Goal: Task Accomplishment & Management: Manage account settings

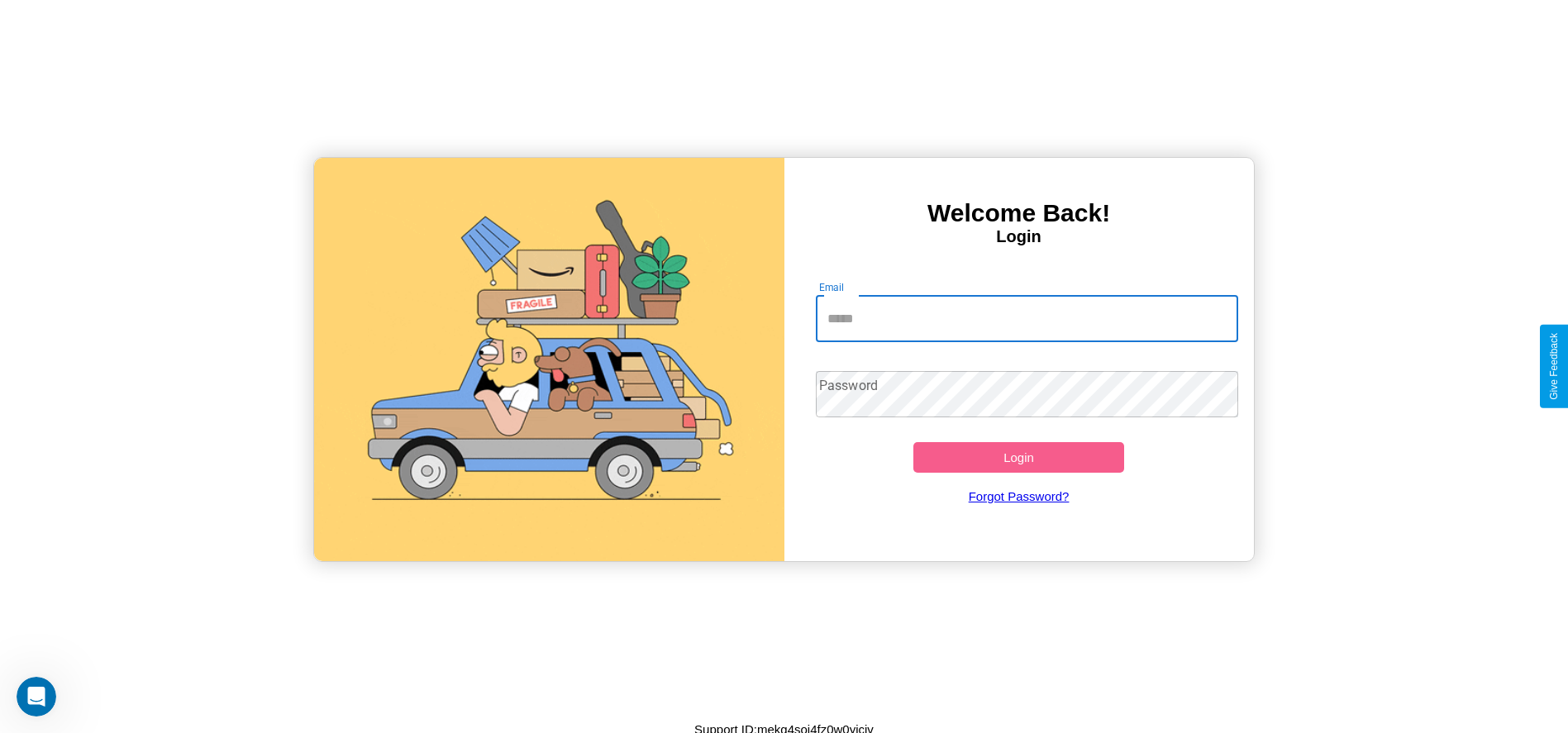
click at [1026, 318] on input "Email" at bounding box center [1027, 319] width 423 height 47
type input "**********"
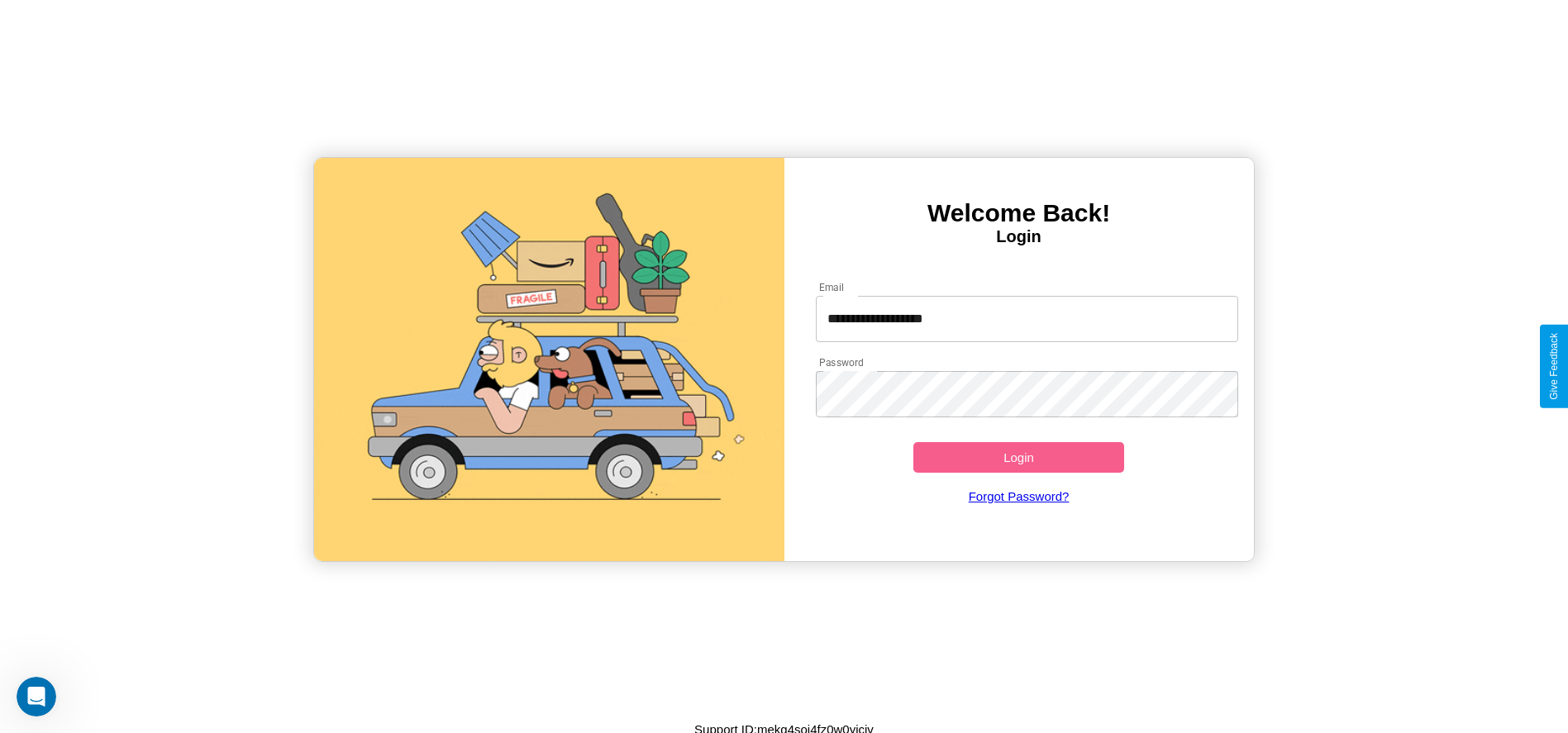
click at [1019, 456] on button "Login" at bounding box center [1019, 457] width 211 height 31
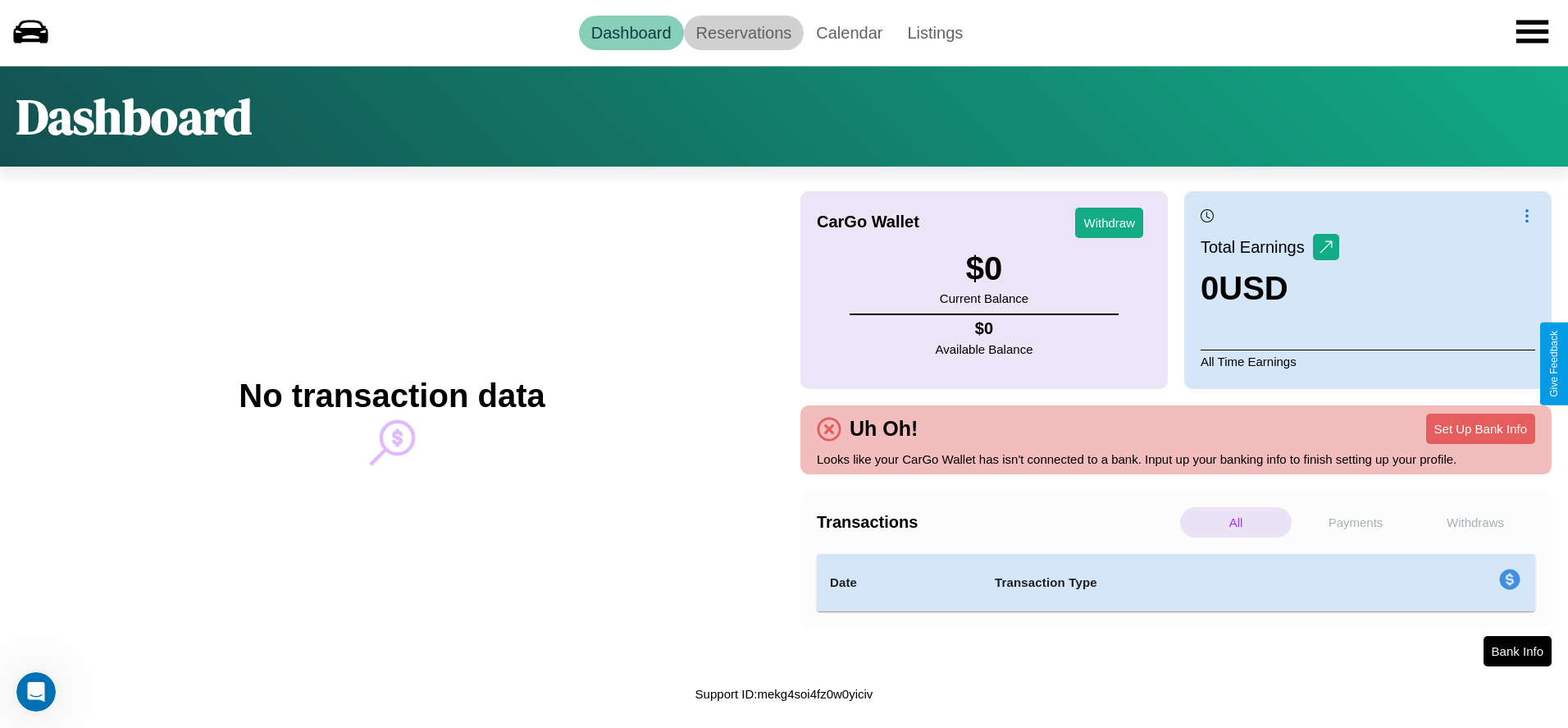
click at [743, 32] on link "Reservations" at bounding box center [744, 33] width 120 height 35
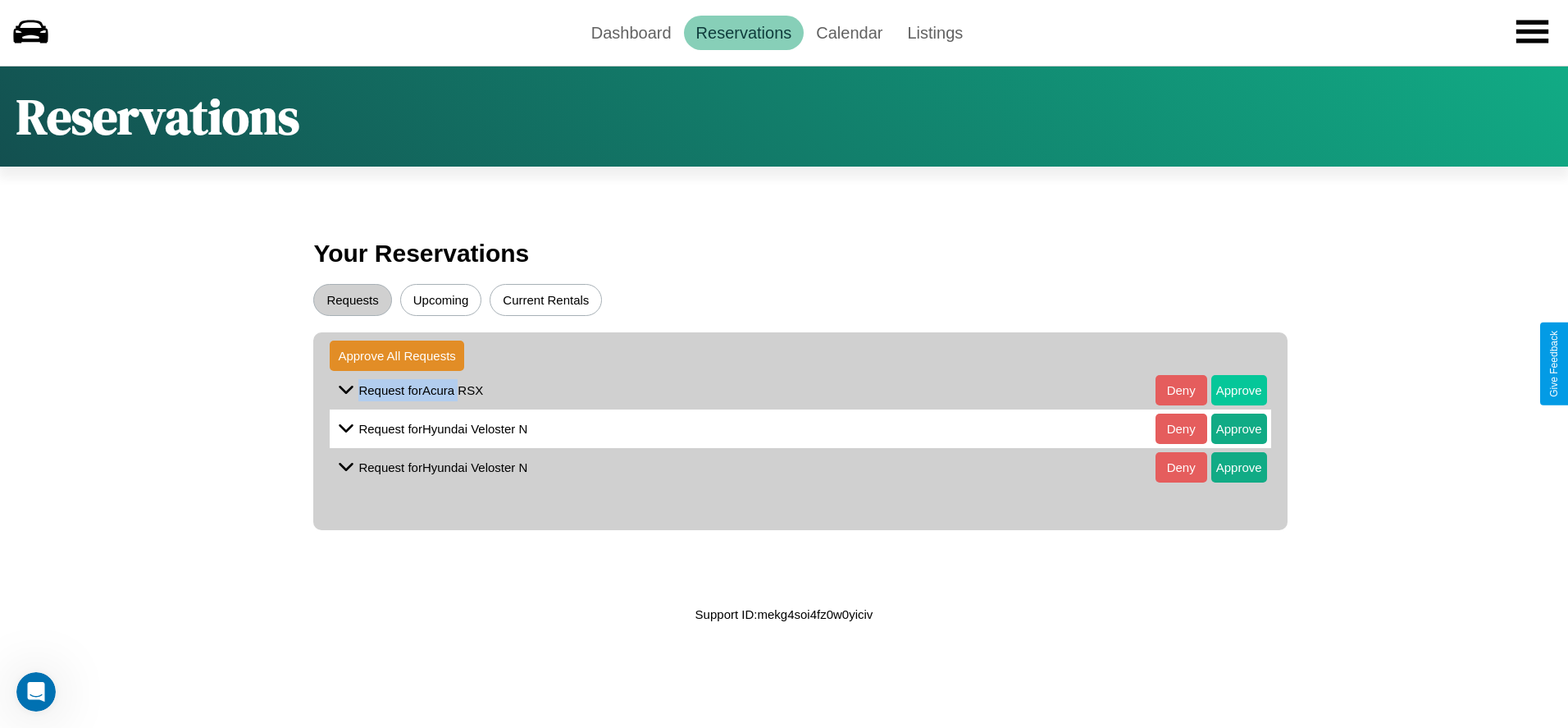
click at [1226, 390] on button "Approve" at bounding box center [1239, 390] width 56 height 30
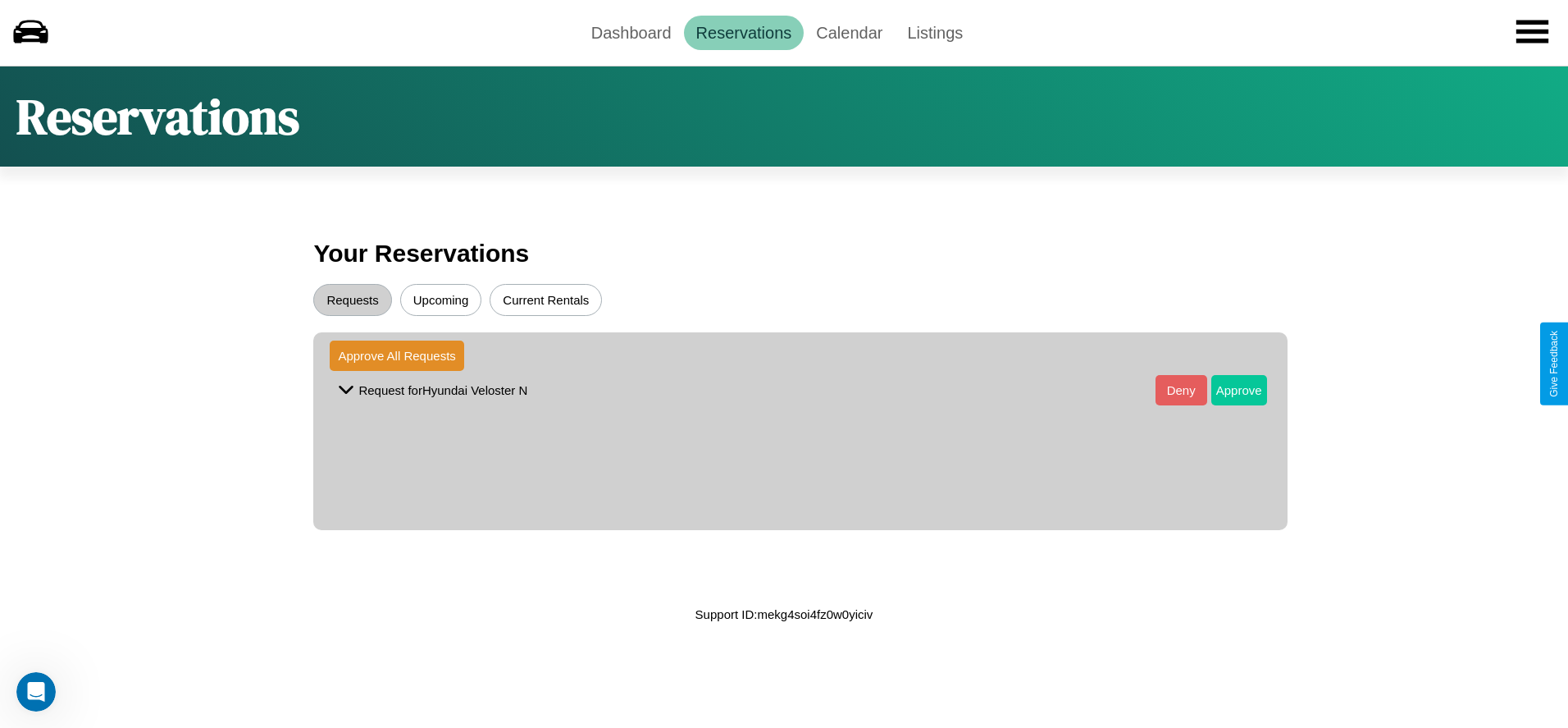
click at [1226, 390] on button "Approve" at bounding box center [1239, 390] width 56 height 30
